Goal: Information Seeking & Learning: Learn about a topic

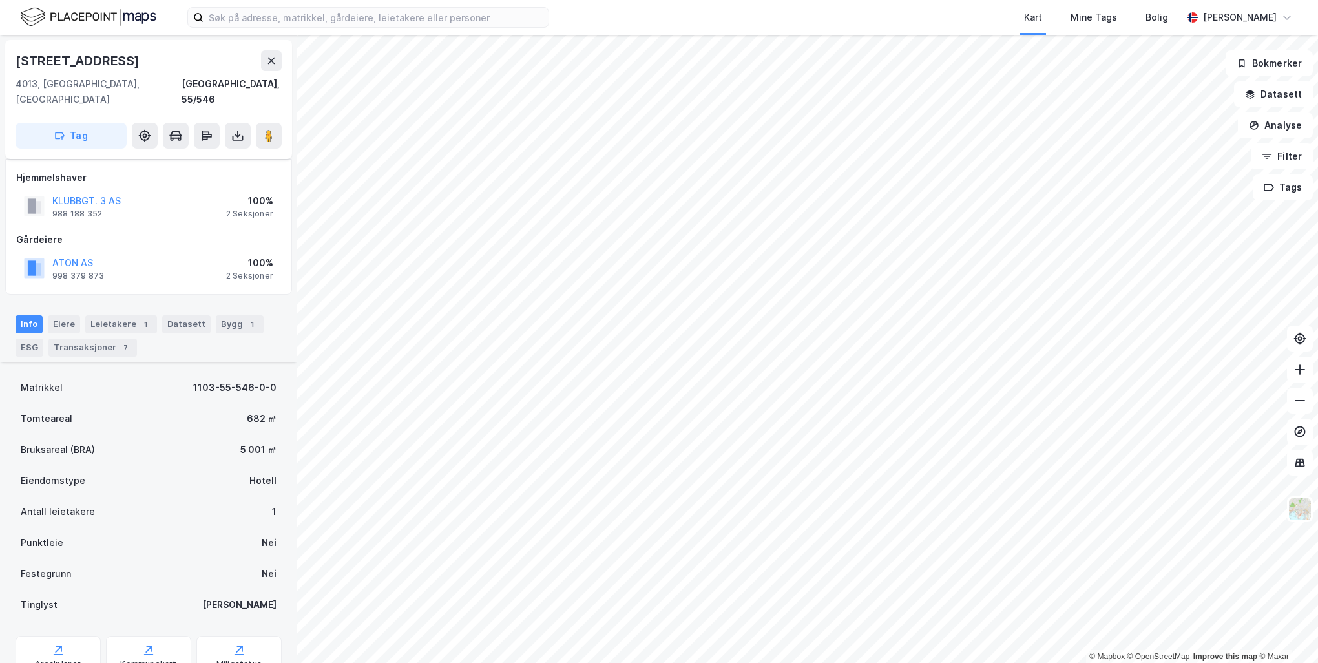
scroll to position [159, 0]
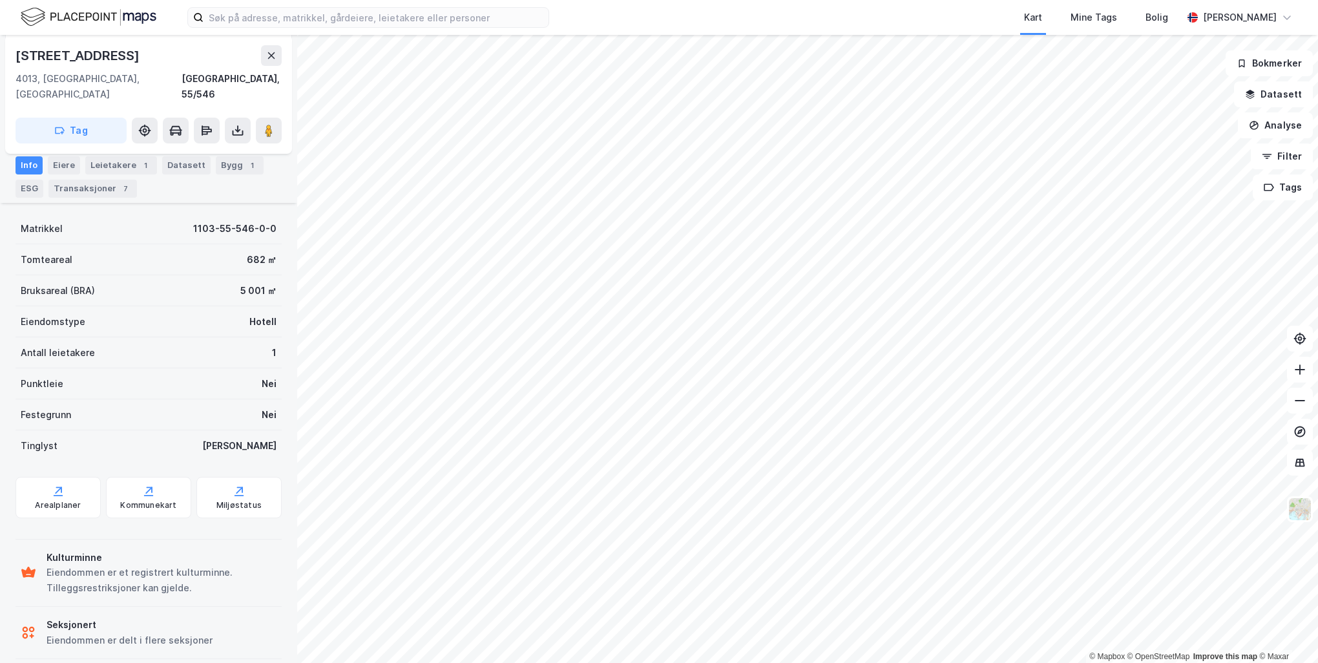
click at [261, 233] on div "© Mapbox © OpenStreetMap Improve this map © [STREET_ADDRESS] Tag Hjemmelshaver …" at bounding box center [659, 349] width 1318 height 628
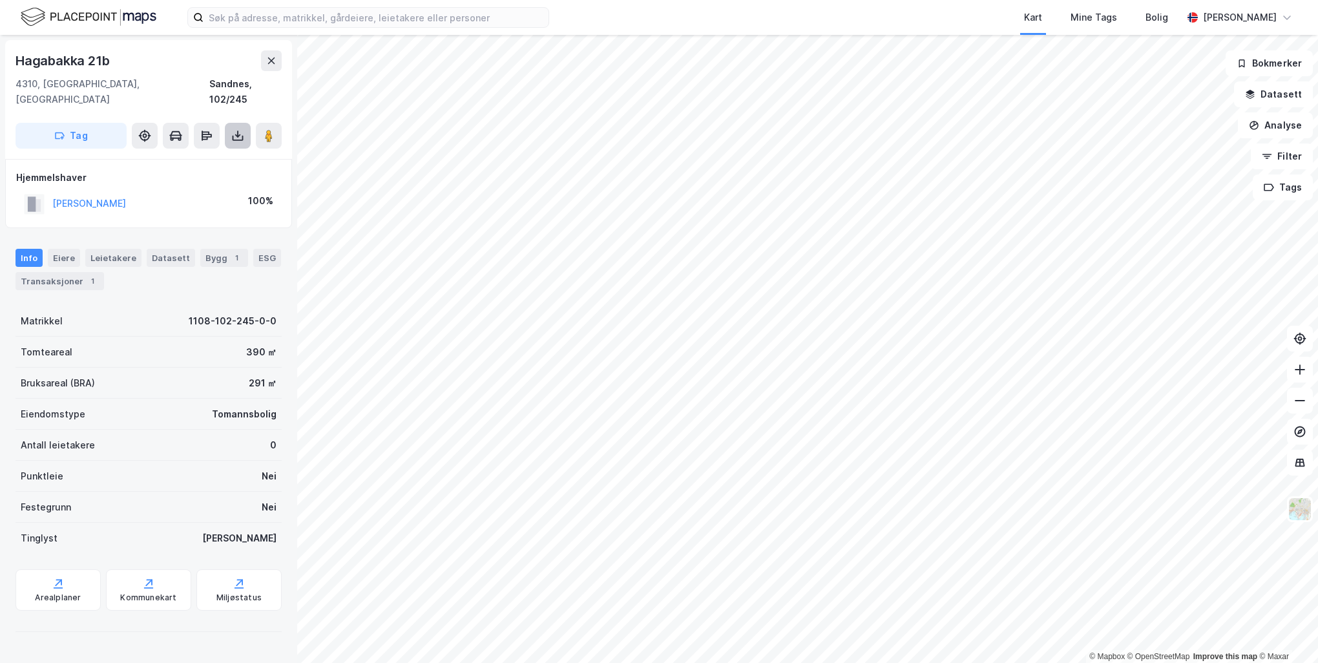
click at [236, 129] on icon at bounding box center [237, 135] width 13 height 13
click at [230, 177] on div "Last ned matrikkelrapport" at bounding box center [189, 182] width 107 height 10
click at [220, 177] on div "Last ned matrikkelrapport" at bounding box center [189, 182] width 107 height 10
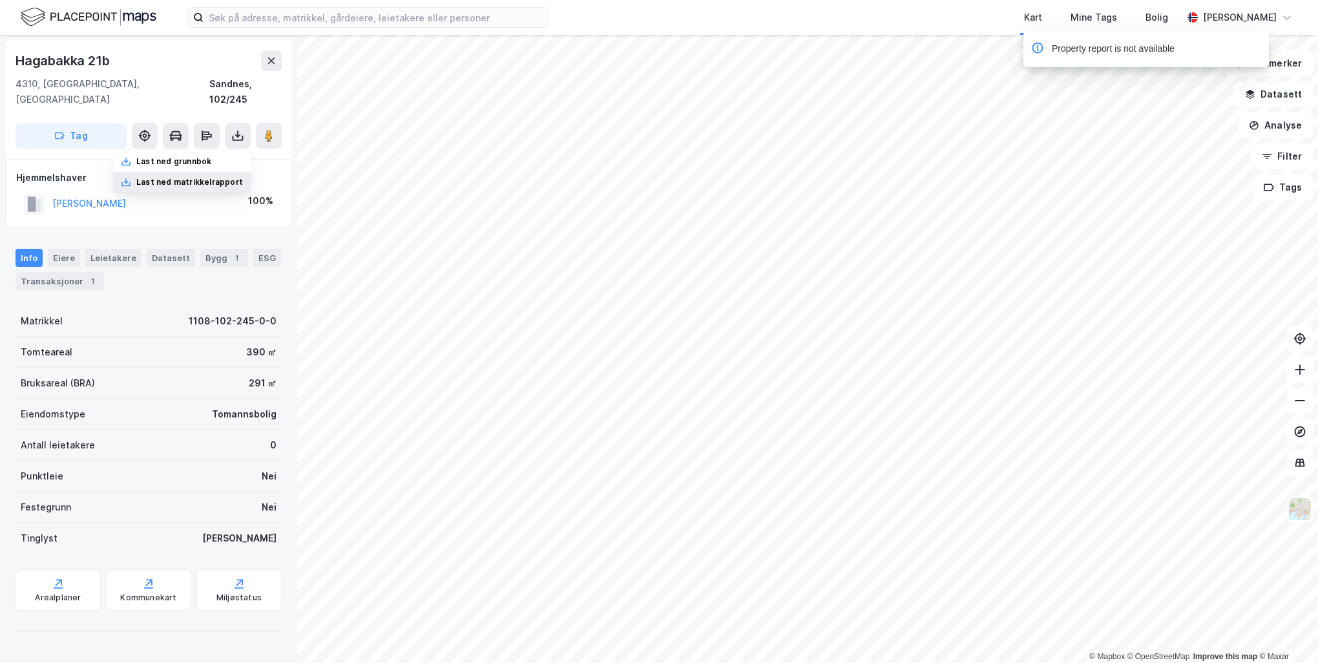
click at [130, 177] on icon at bounding box center [126, 182] width 10 height 10
click at [160, 156] on div "Last ned grunnbok" at bounding box center [173, 161] width 75 height 10
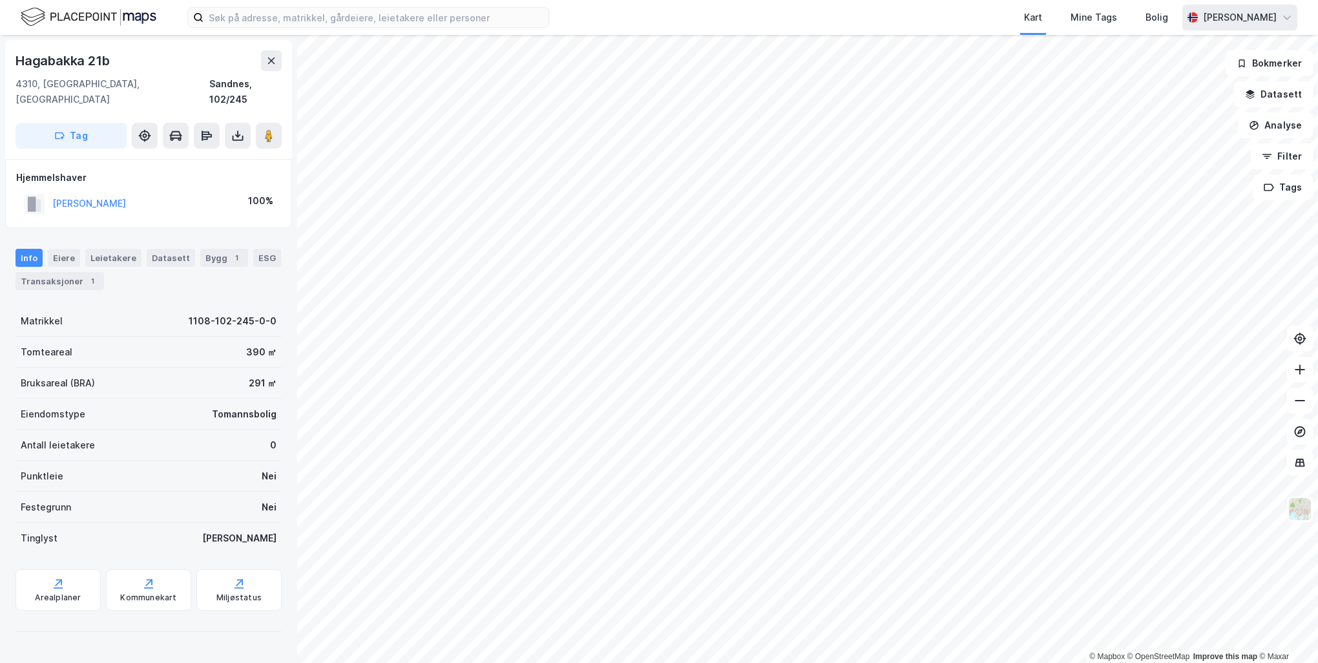
click at [1267, 16] on div "[PERSON_NAME]" at bounding box center [1240, 18] width 74 height 16
click at [1192, 85] on div "Logg ut" at bounding box center [1213, 79] width 168 height 31
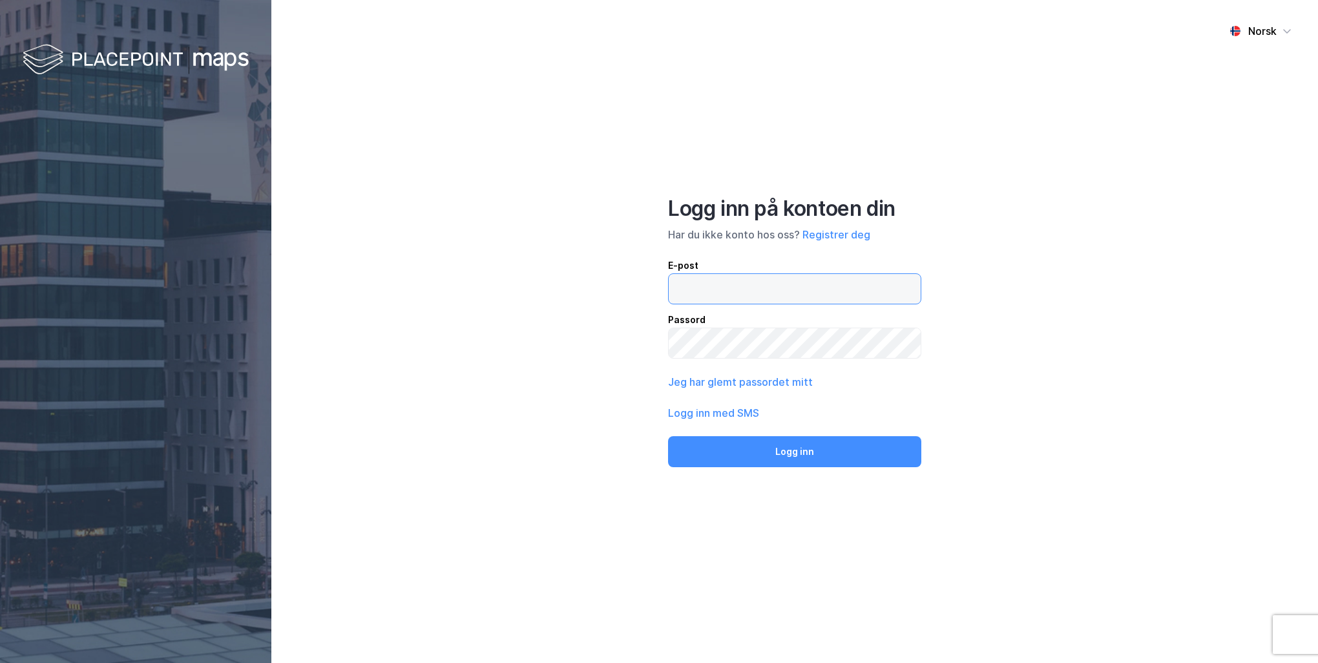
click at [740, 290] on input "email" at bounding box center [795, 289] width 252 height 30
type input "kjetil@aton.no"
click at [668, 436] on button "Logg inn" at bounding box center [794, 451] width 253 height 31
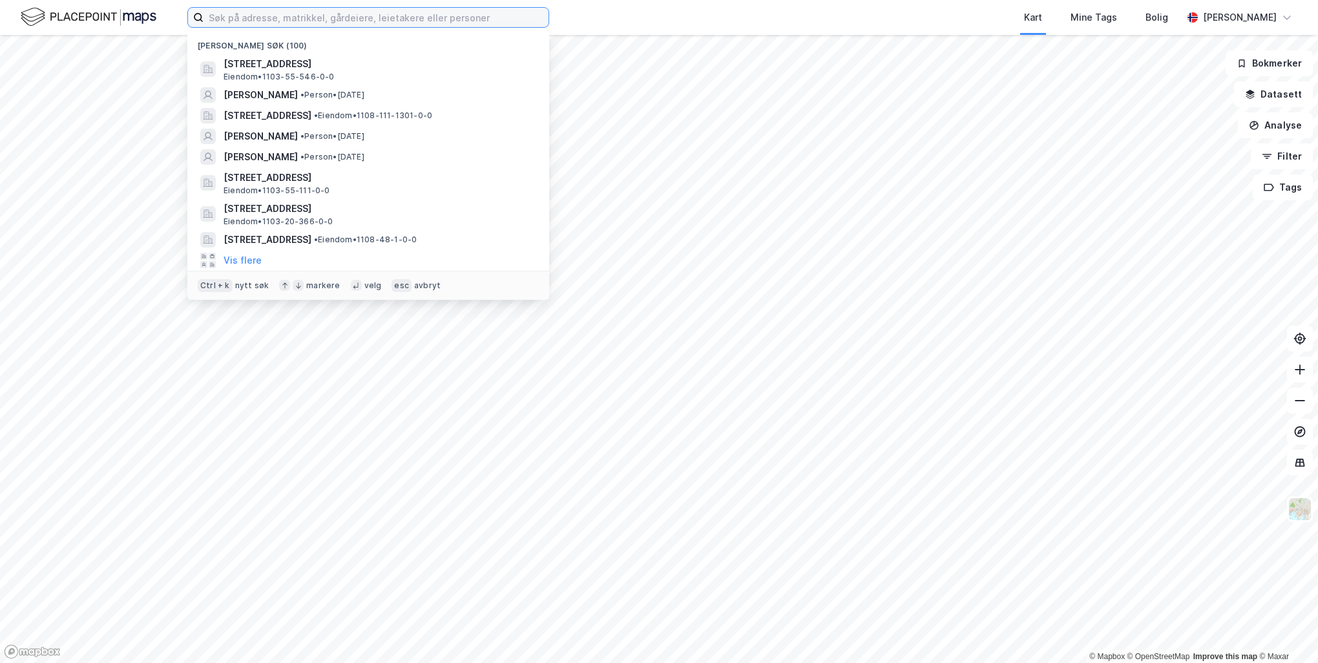
click at [273, 23] on input at bounding box center [376, 17] width 345 height 19
click at [298, 161] on span "MAI BRIT HELGESEN MADLAND" at bounding box center [261, 157] width 74 height 16
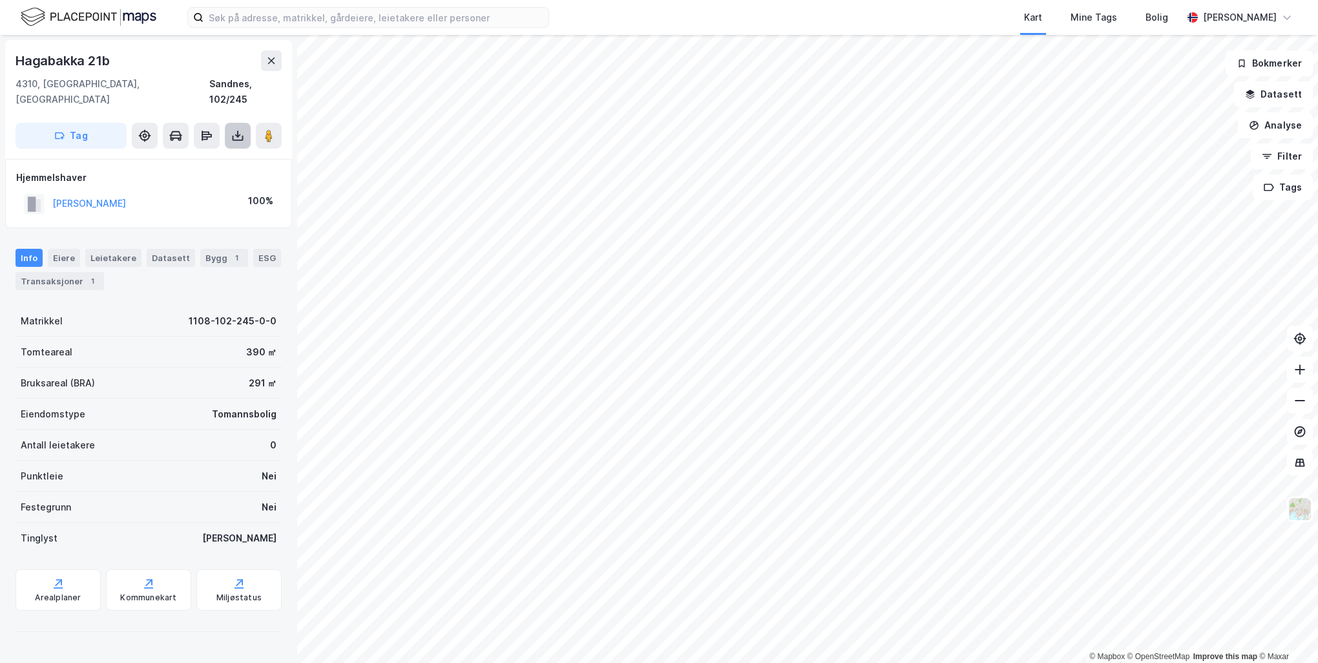
click at [235, 129] on icon at bounding box center [237, 135] width 13 height 13
click at [210, 177] on div "Last ned matrikkelrapport" at bounding box center [189, 182] width 107 height 10
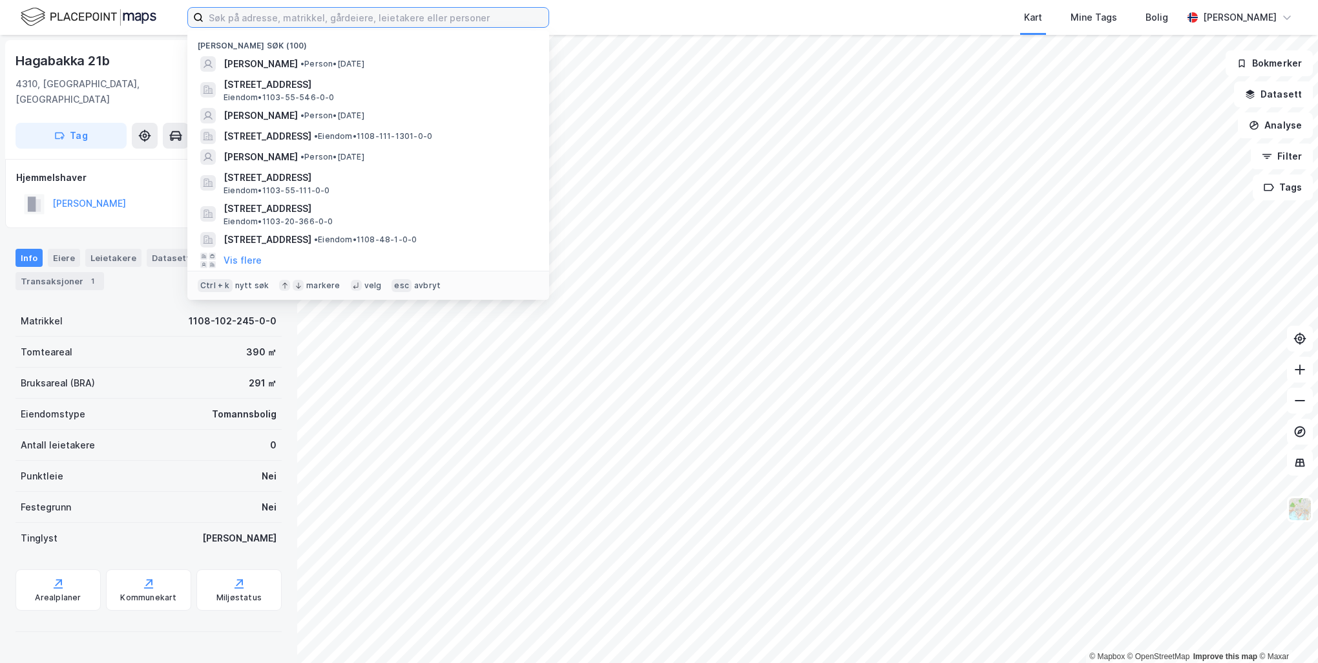
click at [375, 22] on input at bounding box center [376, 17] width 345 height 19
click at [298, 66] on span "MAI BRIT HELGESEN MADLAND" at bounding box center [261, 64] width 74 height 16
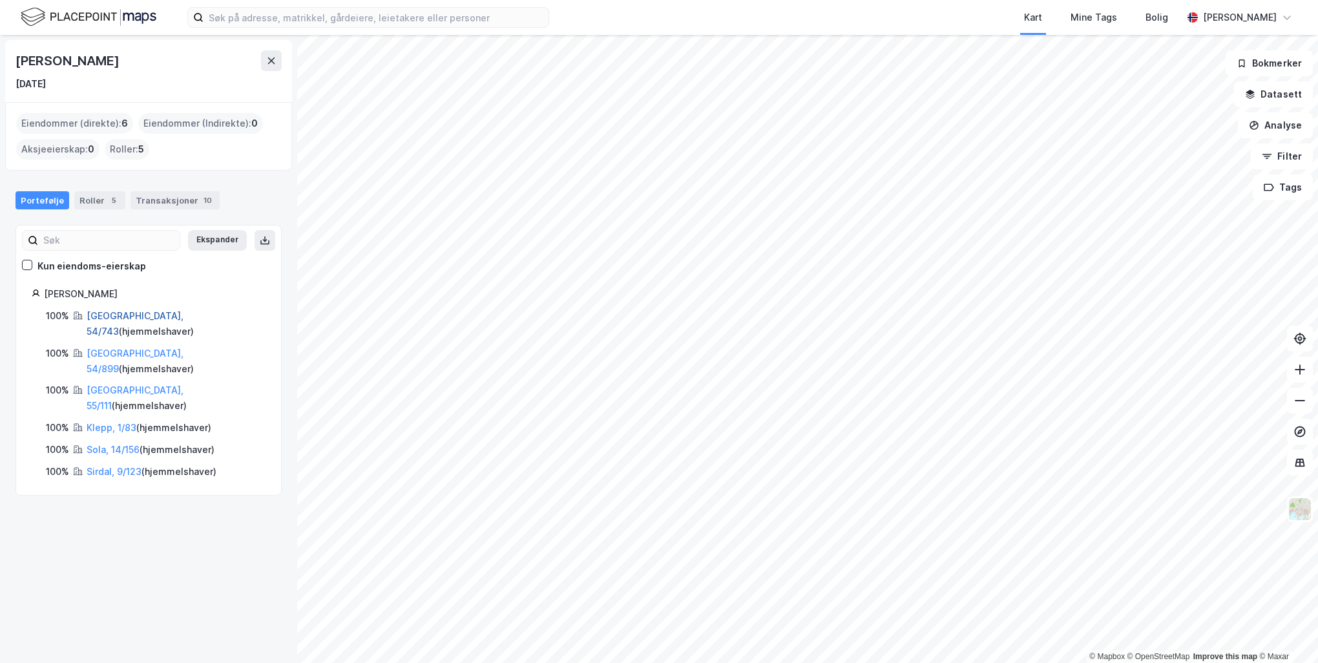
click at [145, 319] on link "Stavanger, 54/743" at bounding box center [135, 323] width 97 height 26
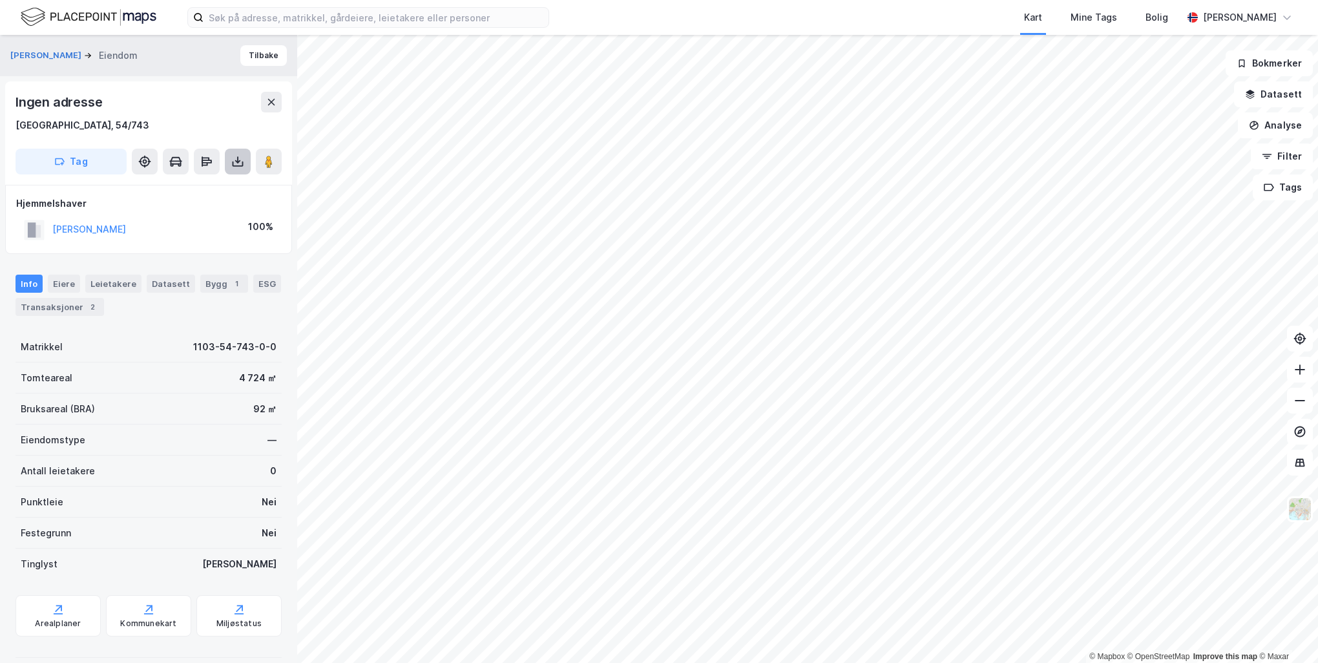
click at [241, 158] on icon at bounding box center [237, 161] width 13 height 13
click at [220, 199] on div "Last ned matrikkelrapport" at bounding box center [182, 208] width 138 height 21
click at [1246, 18] on div "[PERSON_NAME]" at bounding box center [1240, 18] width 74 height 16
click at [1168, 18] on div "Bolig" at bounding box center [1156, 18] width 23 height 16
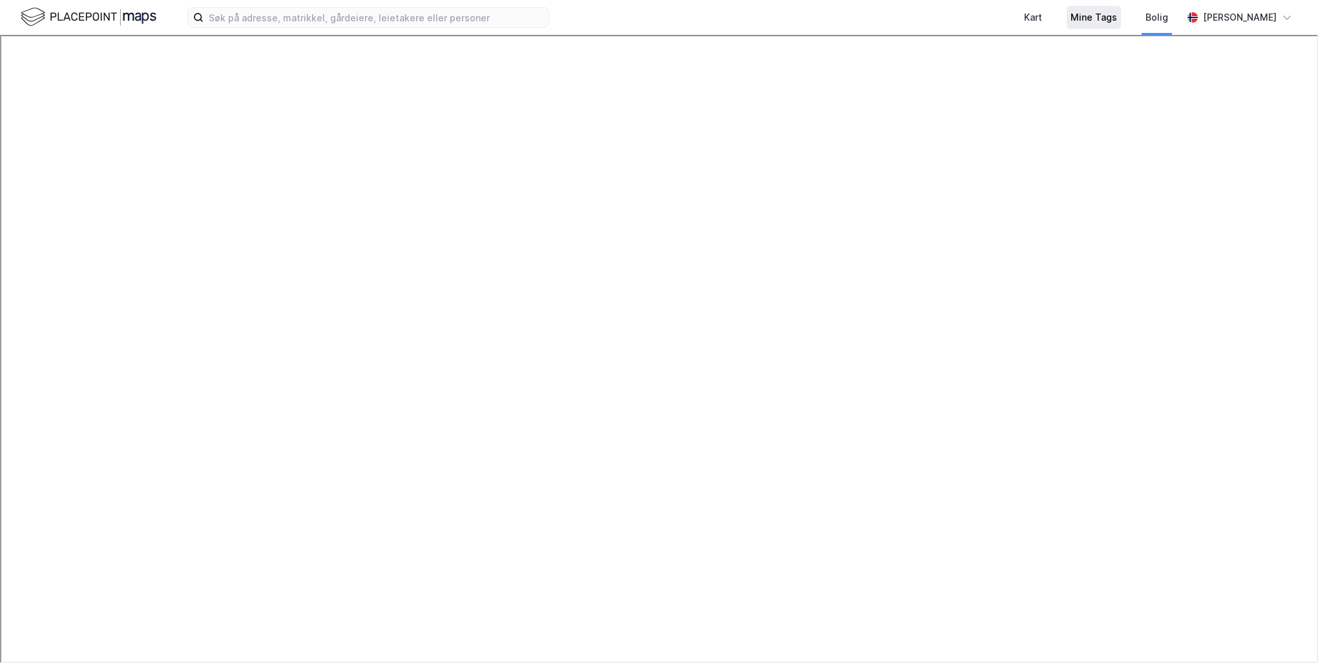
click at [1105, 22] on div "Mine Tags" at bounding box center [1094, 18] width 47 height 16
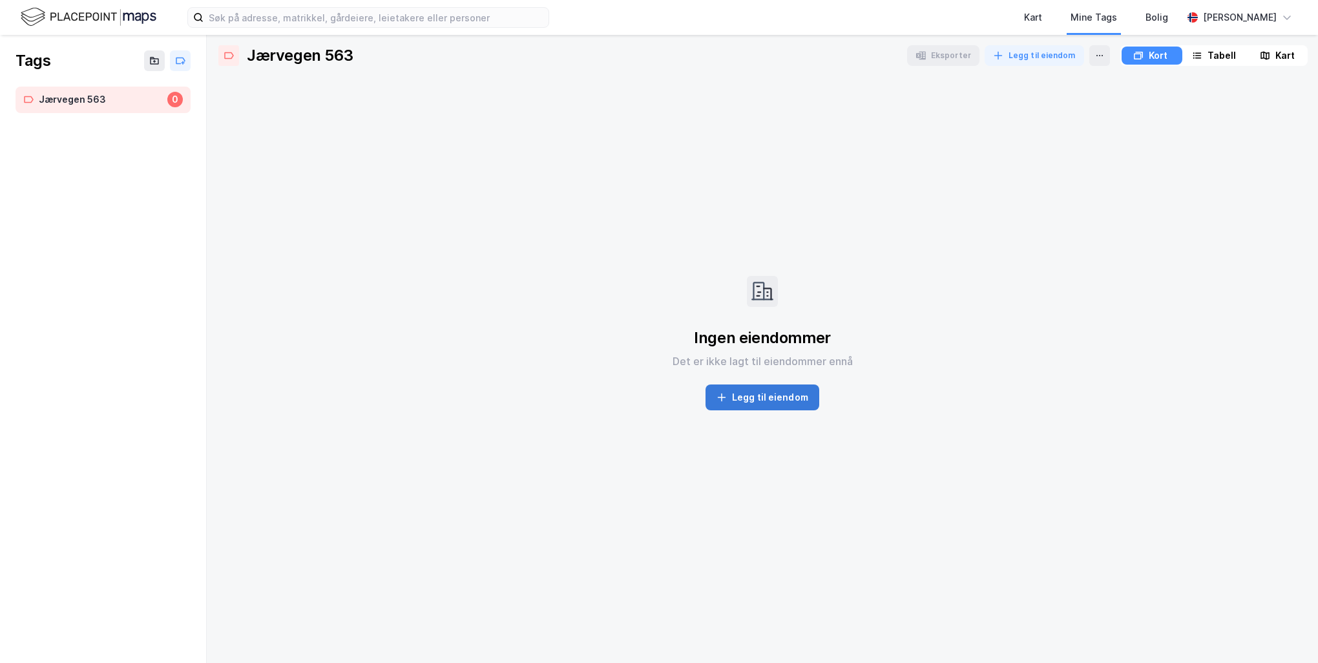
click at [781, 393] on button "Legg til eiendom" at bounding box center [762, 397] width 114 height 26
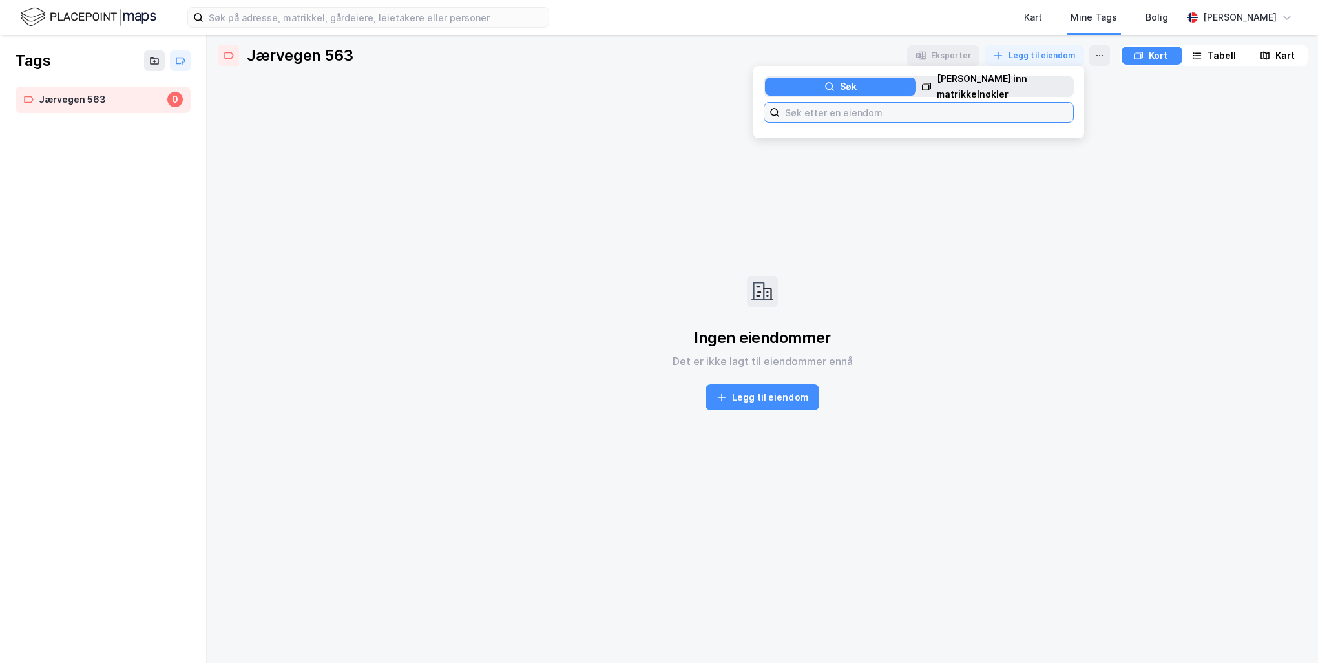
click at [829, 116] on input at bounding box center [926, 112] width 293 height 19
click at [915, 218] on div "Ingen eiendommer Det er ikke lagt til eiendommer ennå Legg til eiendom" at bounding box center [762, 343] width 1091 height 534
click at [30, 19] on img at bounding box center [89, 17] width 136 height 23
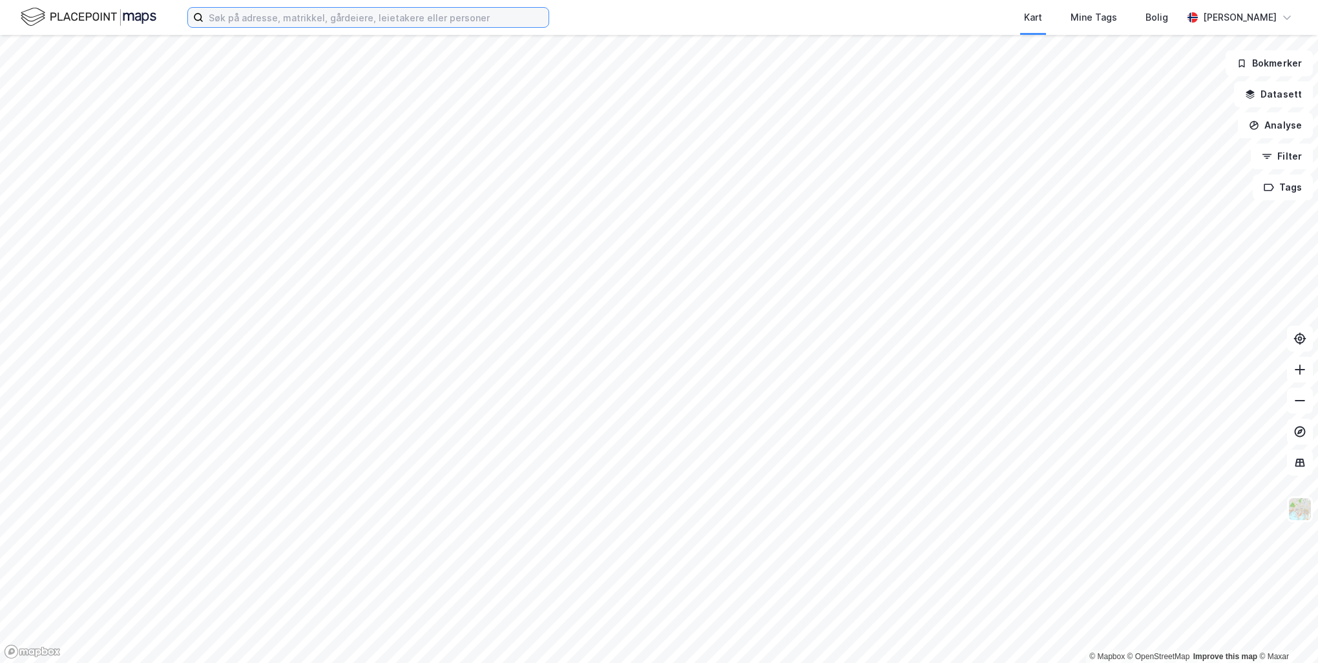
click at [256, 23] on input at bounding box center [376, 17] width 345 height 19
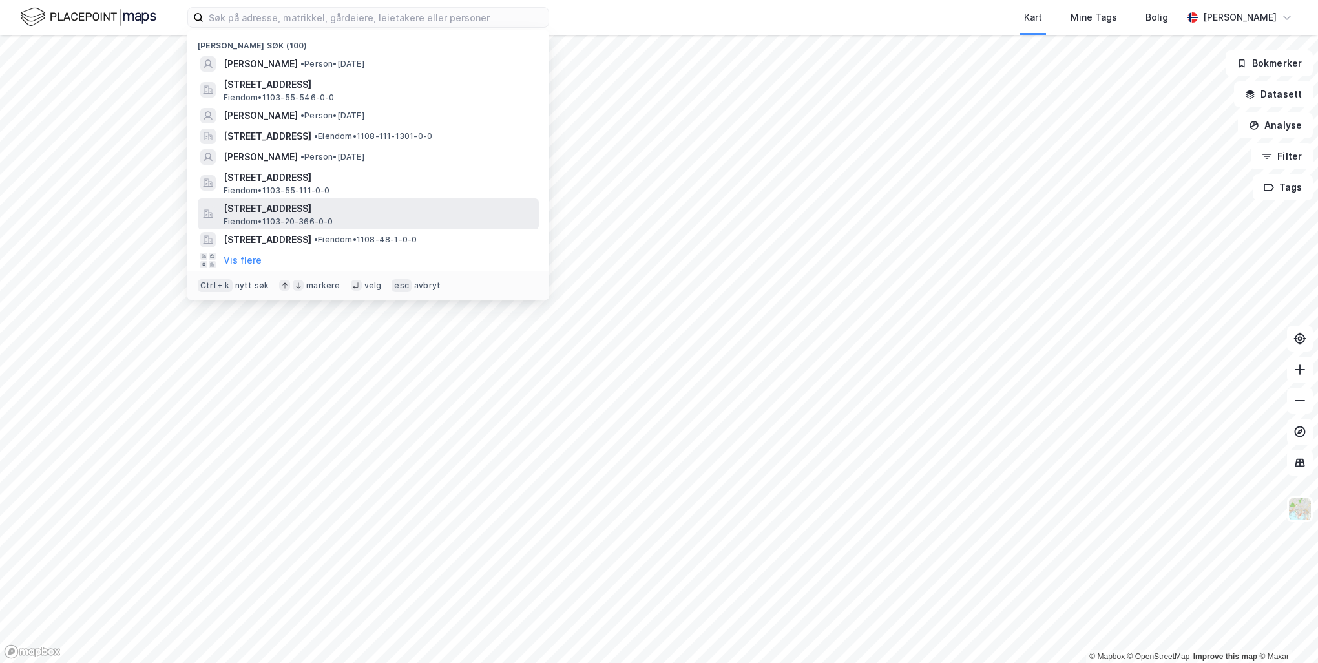
click at [284, 210] on span "Marieroveien 5, 4017, STAVANGER, STAVANGER" at bounding box center [379, 209] width 310 height 16
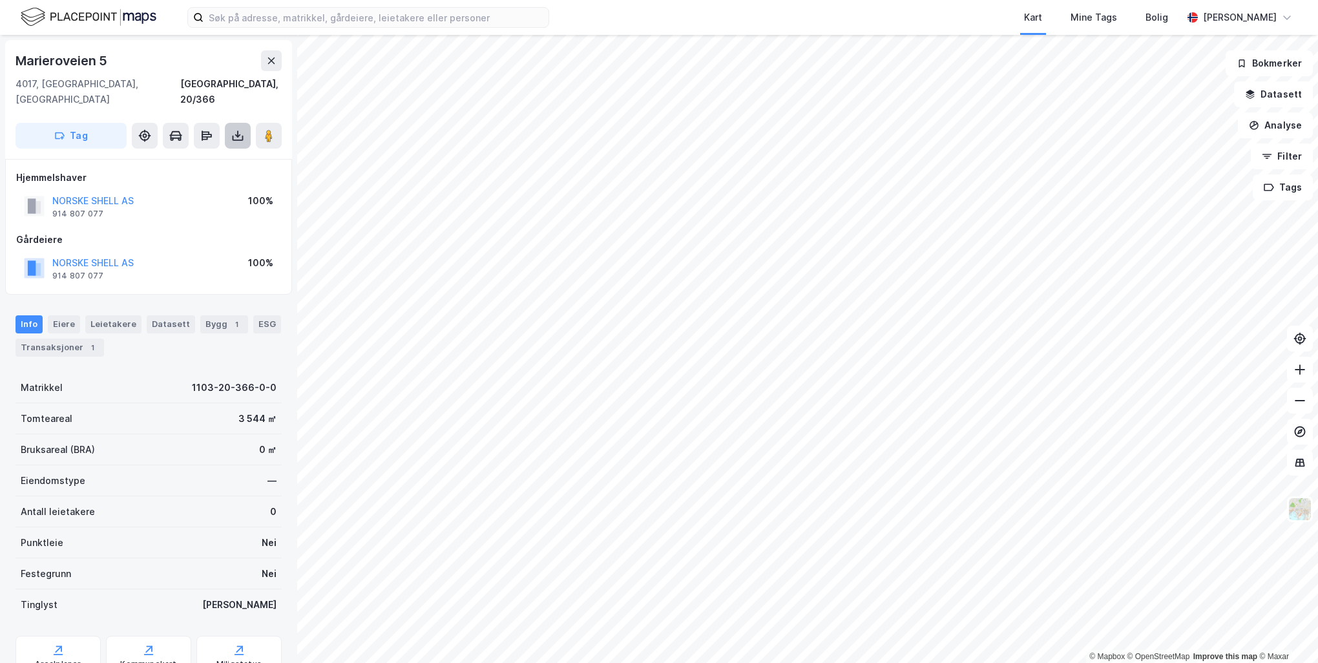
click at [238, 129] on icon at bounding box center [237, 135] width 13 height 13
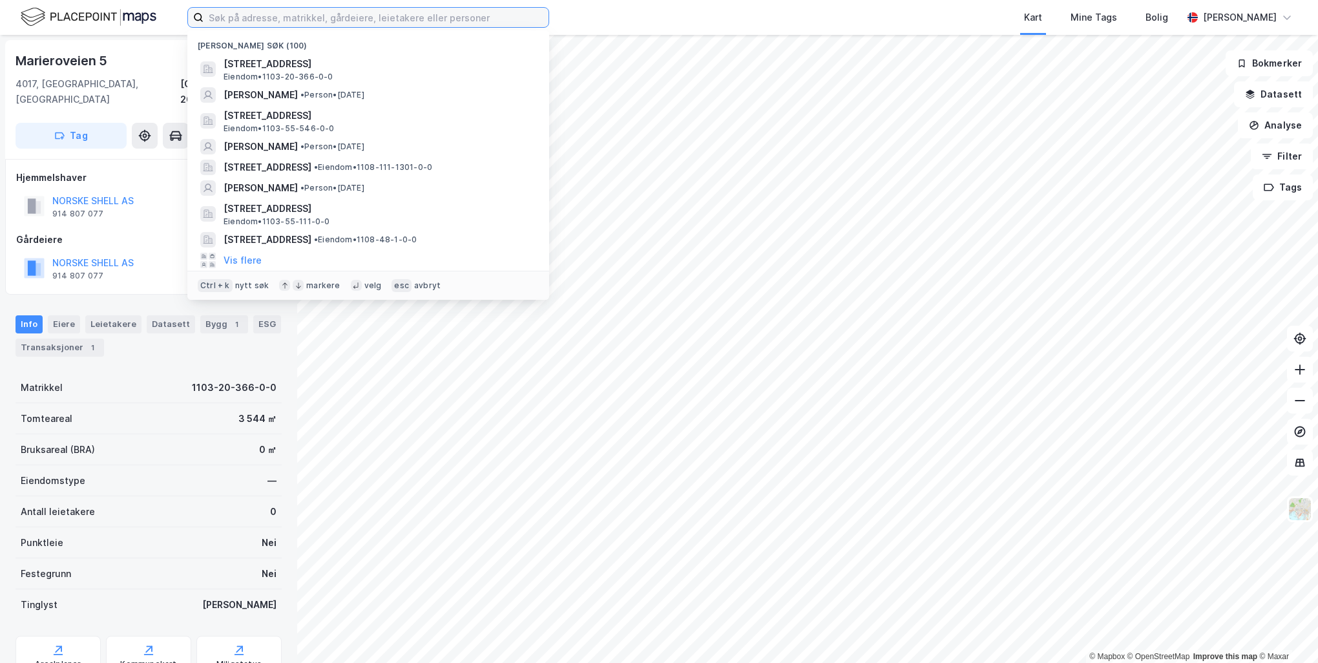
click at [269, 16] on input at bounding box center [376, 17] width 345 height 19
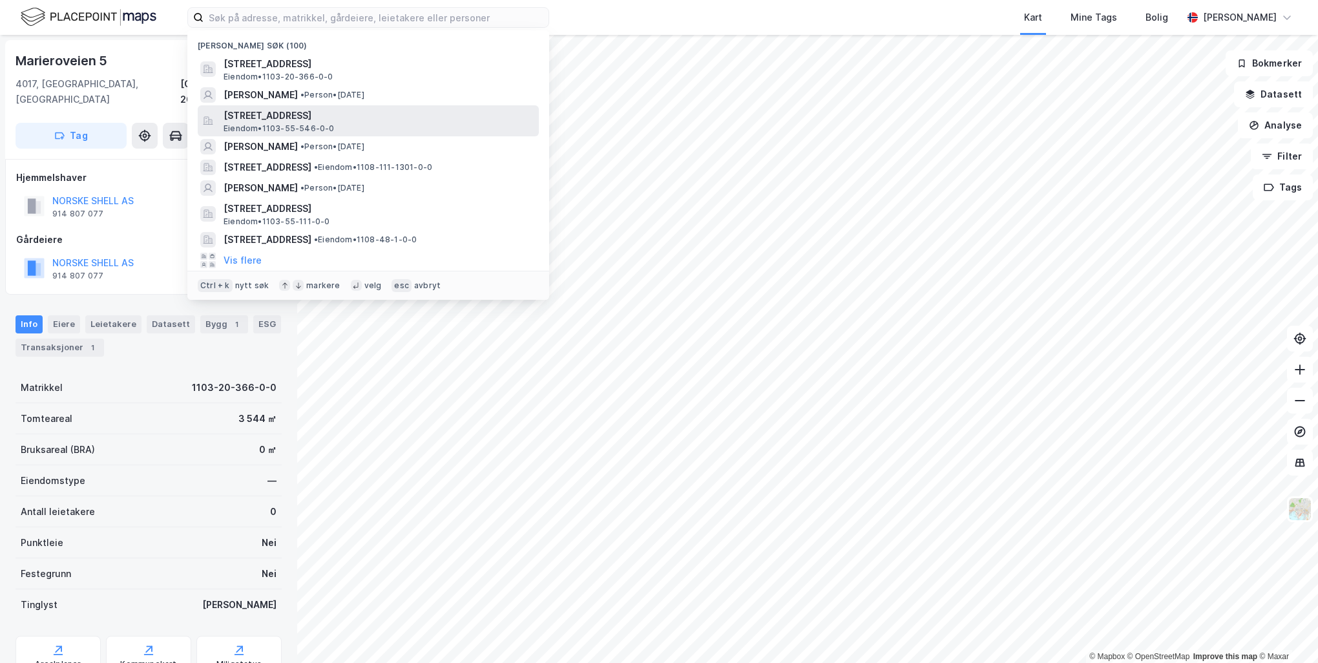
click at [297, 128] on span "Eiendom • 1103-55-546-0-0" at bounding box center [279, 128] width 111 height 10
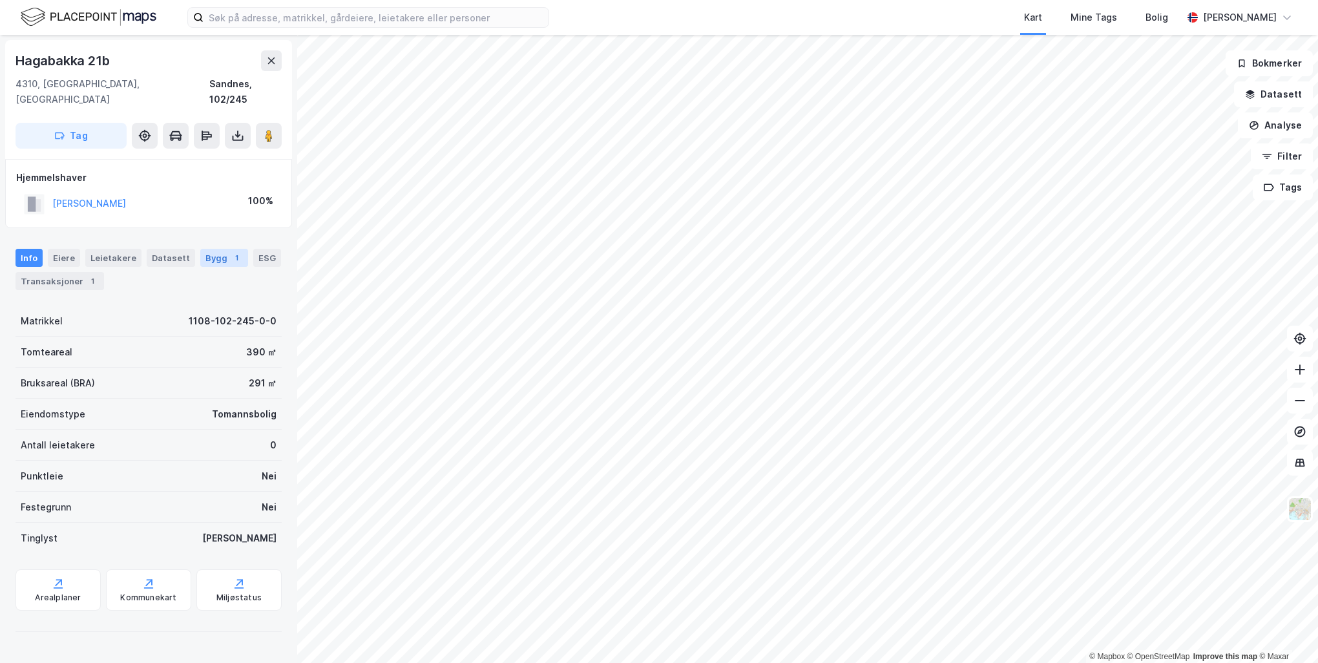
click at [213, 249] on div "Bygg 1" at bounding box center [224, 258] width 48 height 18
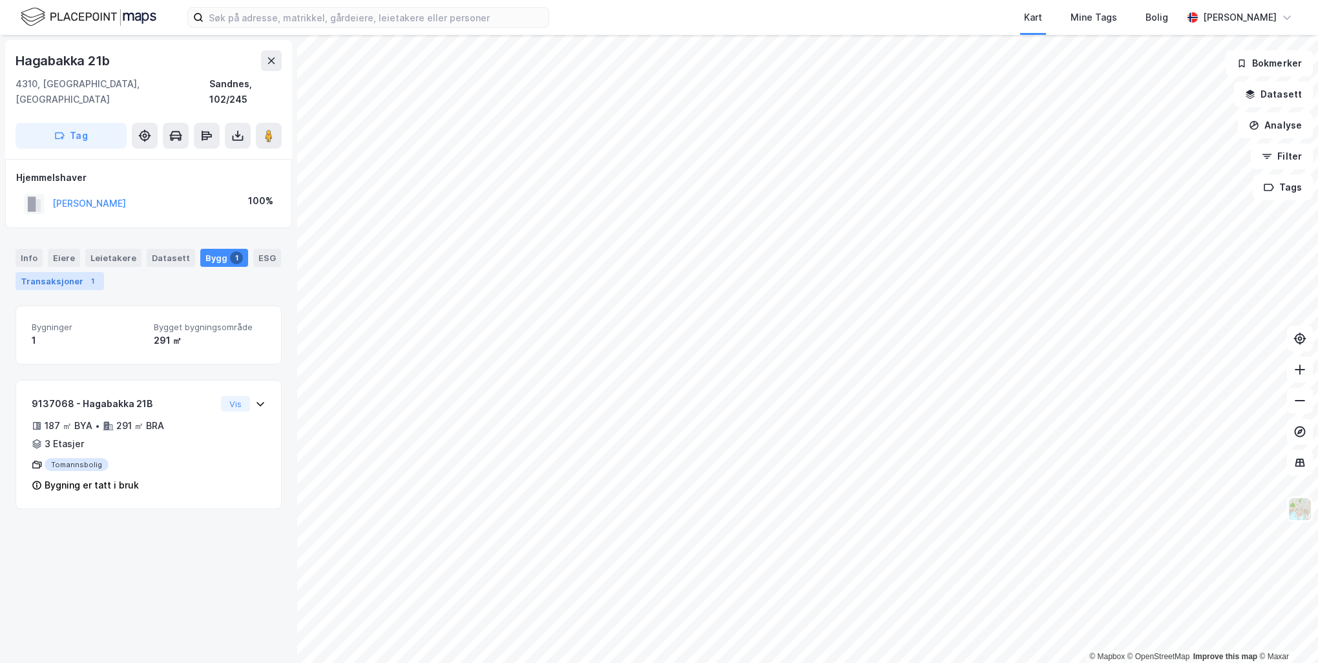
click at [65, 272] on div "Transaksjoner 1" at bounding box center [60, 281] width 89 height 18
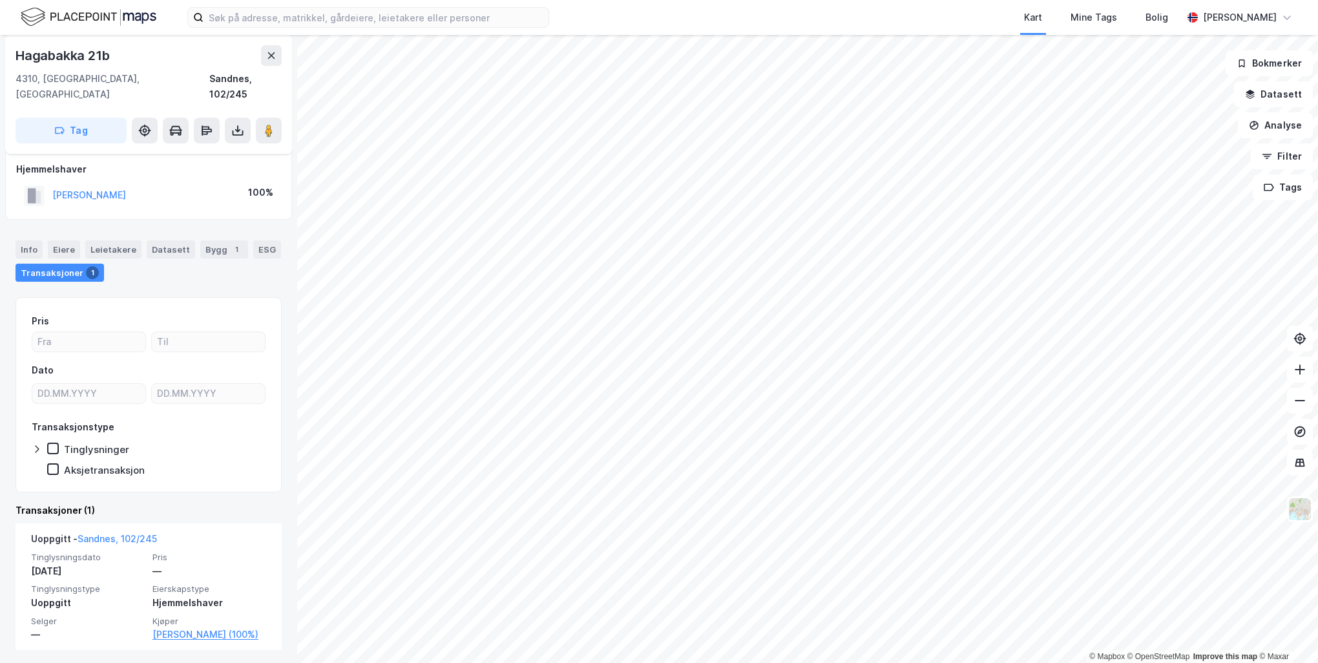
scroll to position [10, 0]
click at [230, 241] on div "1" at bounding box center [236, 247] width 13 height 13
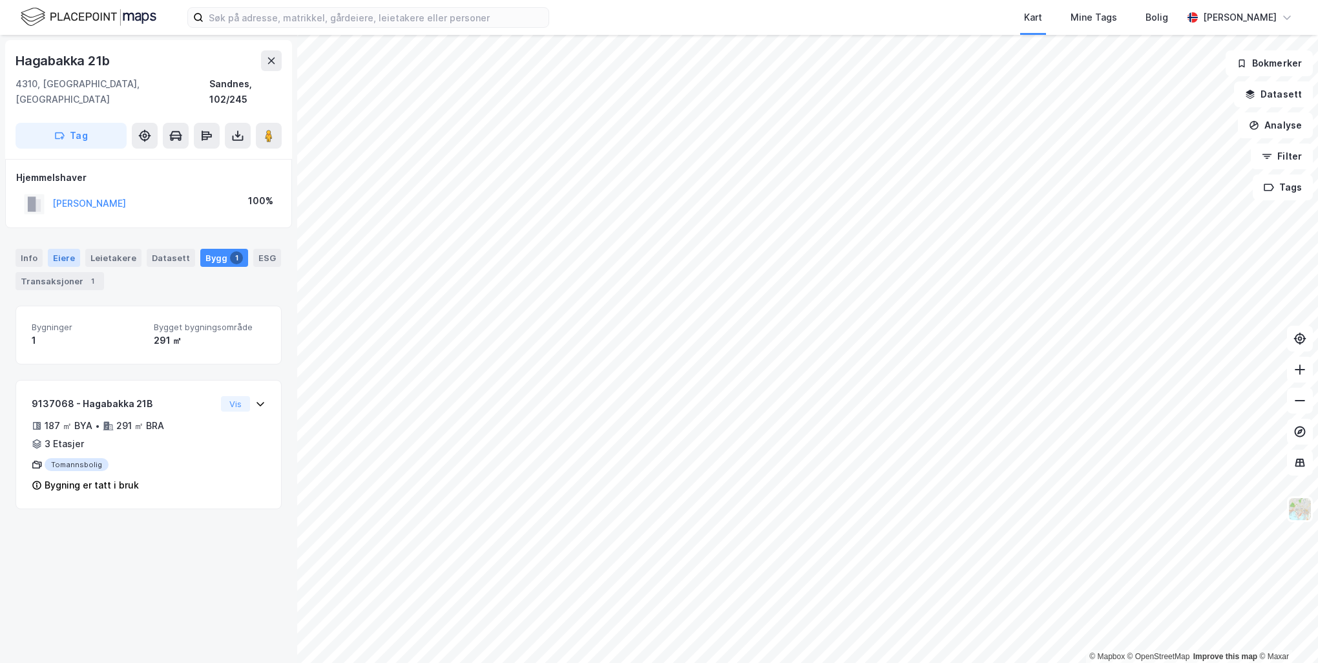
click at [67, 249] on div "Eiere" at bounding box center [64, 258] width 32 height 18
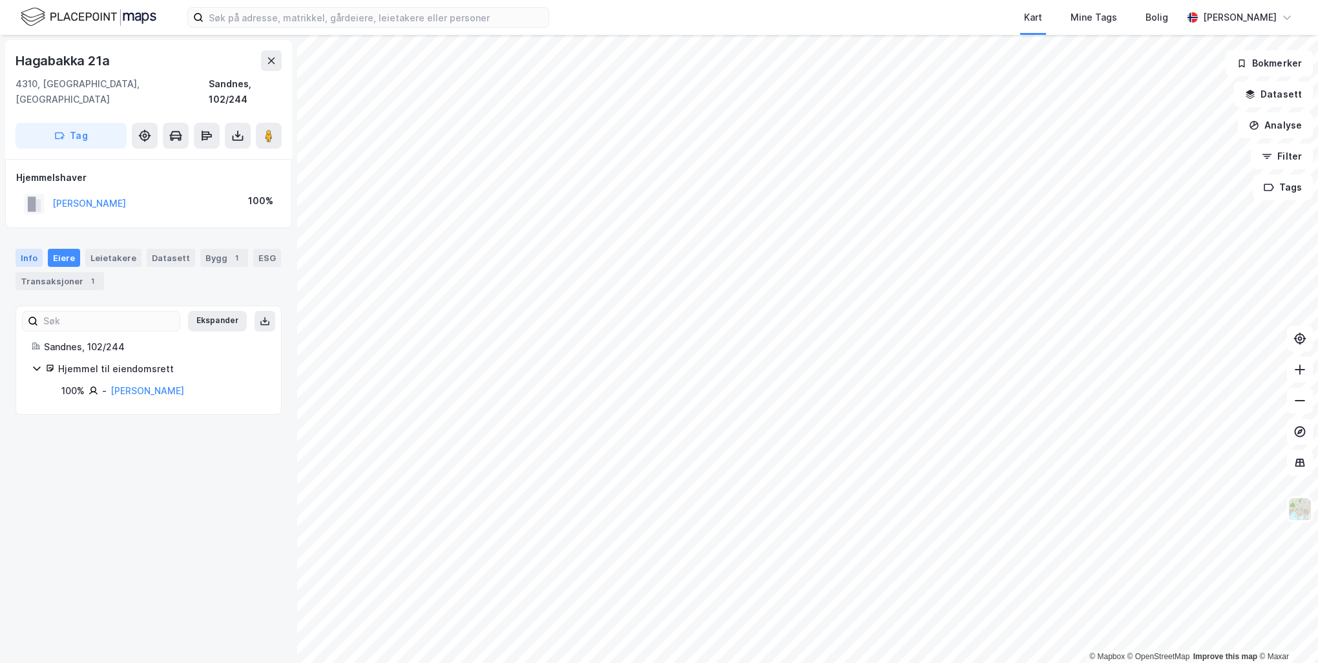
click at [30, 249] on div "Info" at bounding box center [29, 258] width 27 height 18
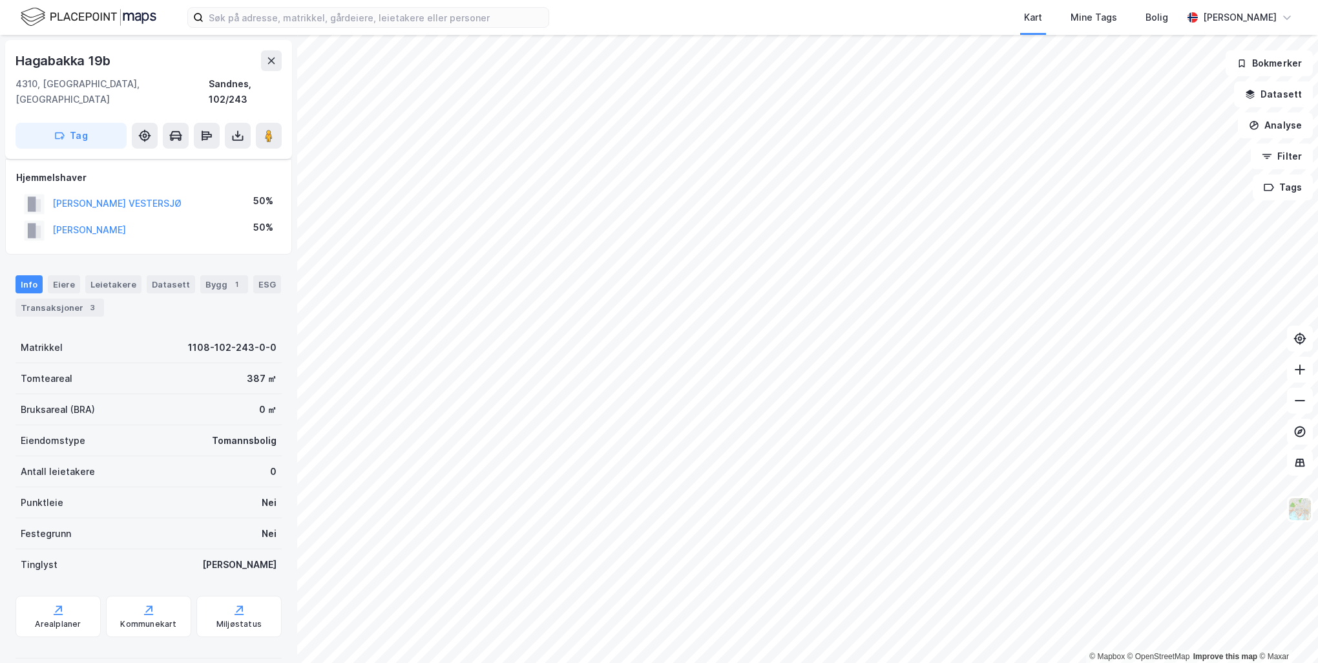
scroll to position [10, 0]
